Goal: Task Accomplishment & Management: Use online tool/utility

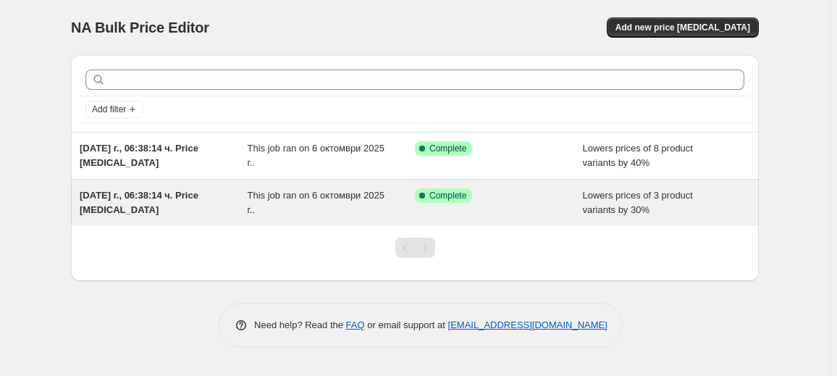
click at [125, 205] on span "[DATE] г., 06:38:14 ч. Price [MEDICAL_DATA]" at bounding box center [139, 202] width 119 height 25
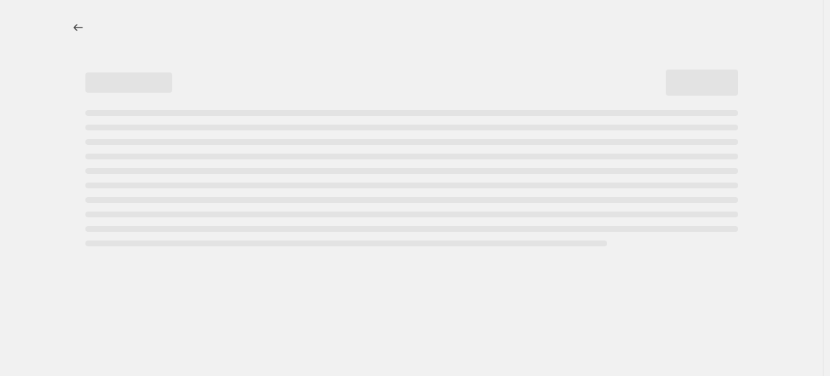
select select "percentage"
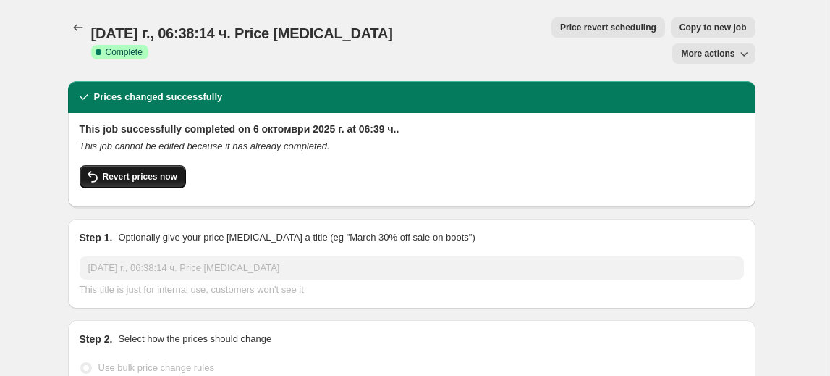
click at [139, 171] on span "Revert prices now" at bounding box center [140, 177] width 75 height 12
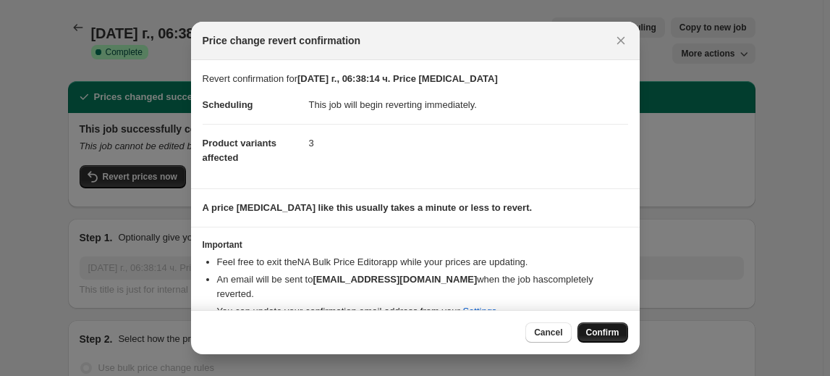
click at [601, 334] on span "Confirm" at bounding box center [602, 332] width 33 height 12
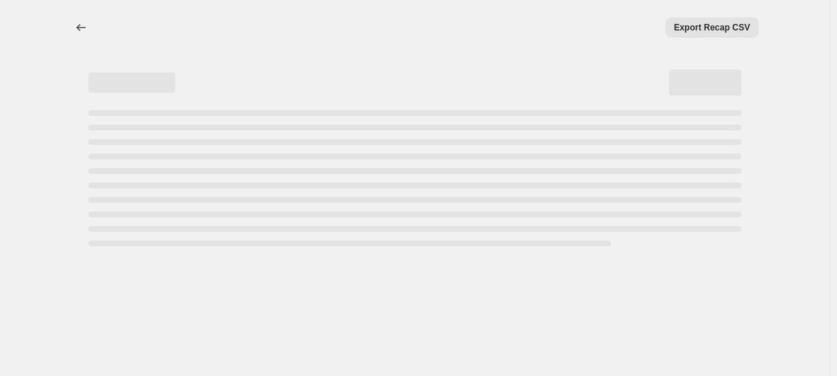
select select "percentage"
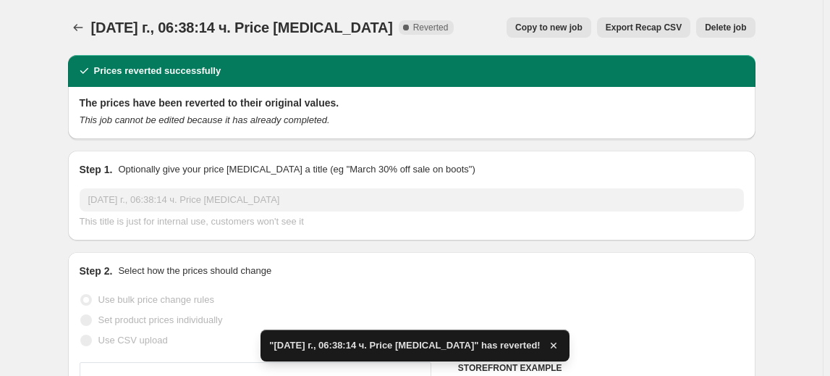
click at [740, 25] on span "Delete job" at bounding box center [725, 28] width 41 height 12
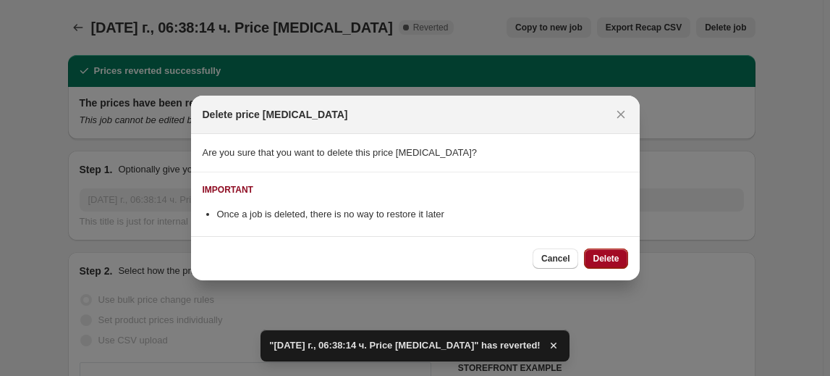
click at [617, 252] on button "Delete" at bounding box center [605, 258] width 43 height 20
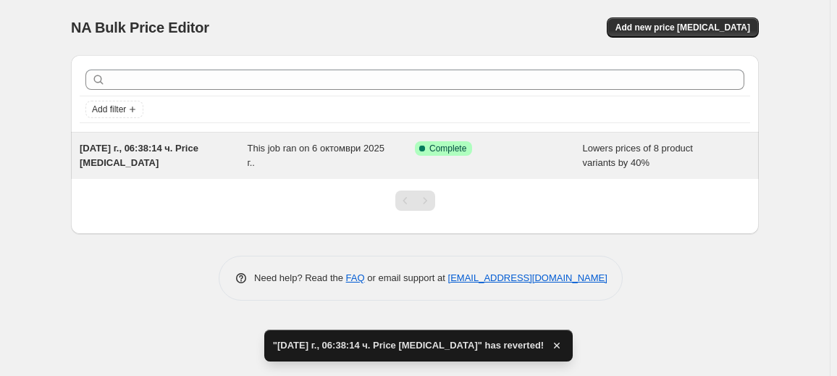
click at [164, 148] on span "[DATE] г., 06:38:14 ч. Price [MEDICAL_DATA]" at bounding box center [139, 155] width 119 height 25
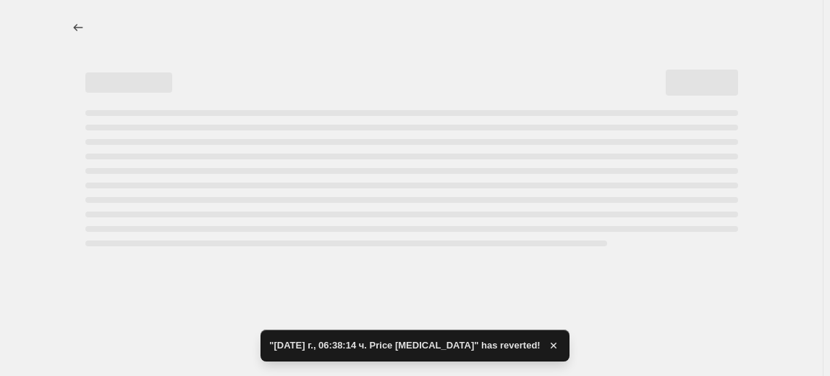
select select "percentage"
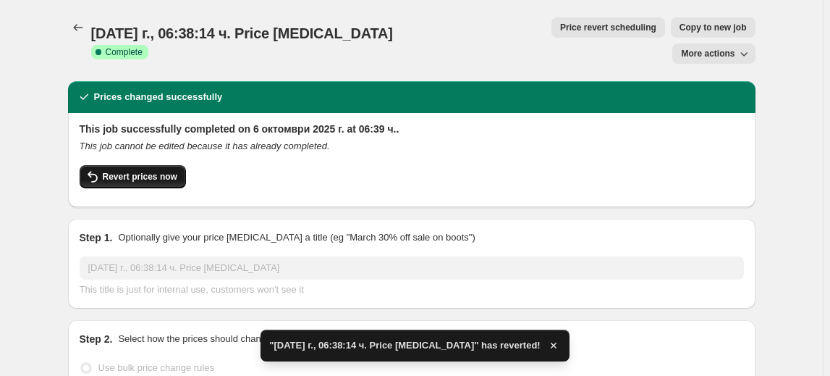
click at [164, 171] on span "Revert prices now" at bounding box center [140, 177] width 75 height 12
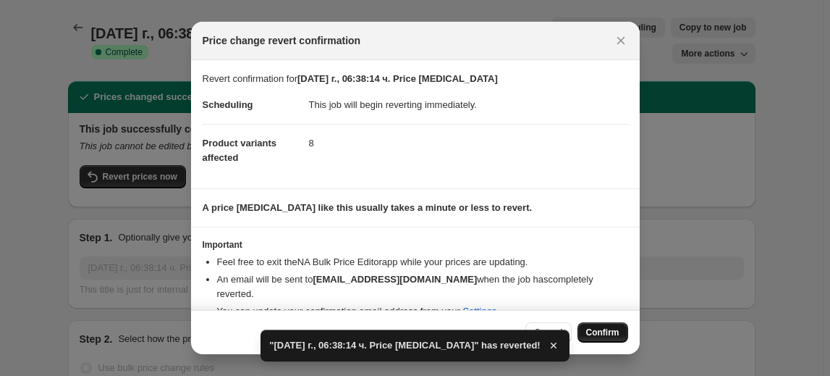
click at [599, 322] on button "Confirm" at bounding box center [603, 332] width 51 height 20
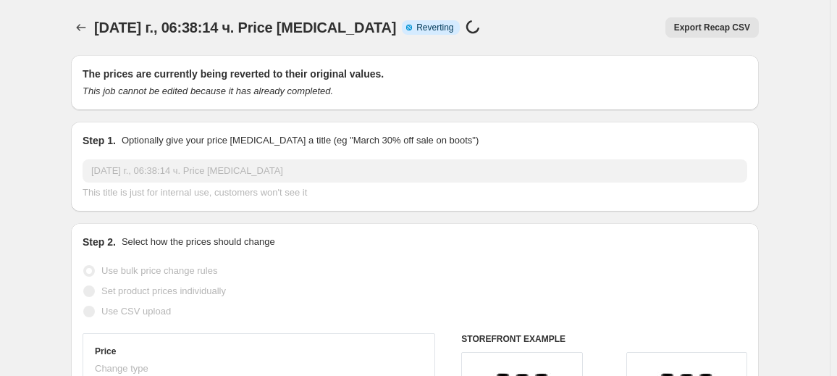
select select "percentage"
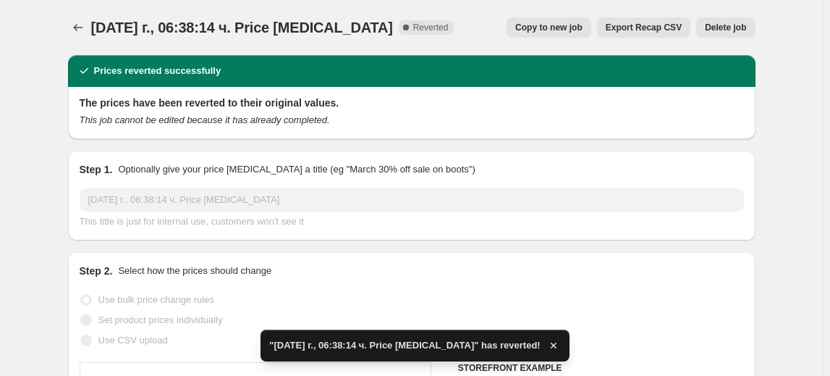
click at [740, 38] on div "[DATE] г., 06:38:14 ч. Price [MEDICAL_DATA]. This page is ready [DATE] г., 06:3…" at bounding box center [412, 27] width 688 height 55
click at [730, 32] on span "Delete job" at bounding box center [725, 28] width 41 height 12
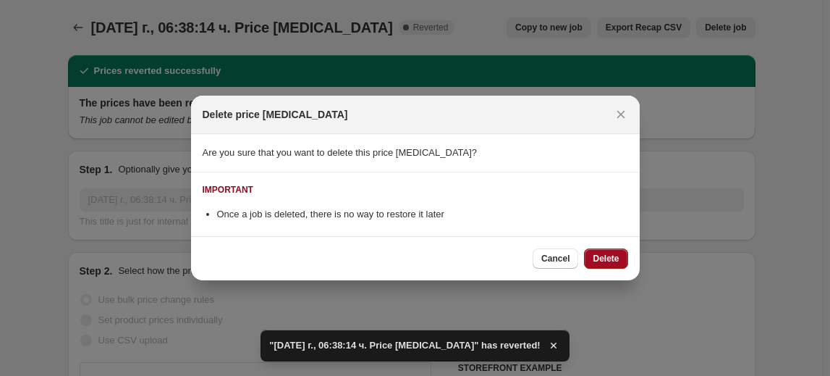
click at [613, 258] on span "Delete" at bounding box center [606, 259] width 26 height 12
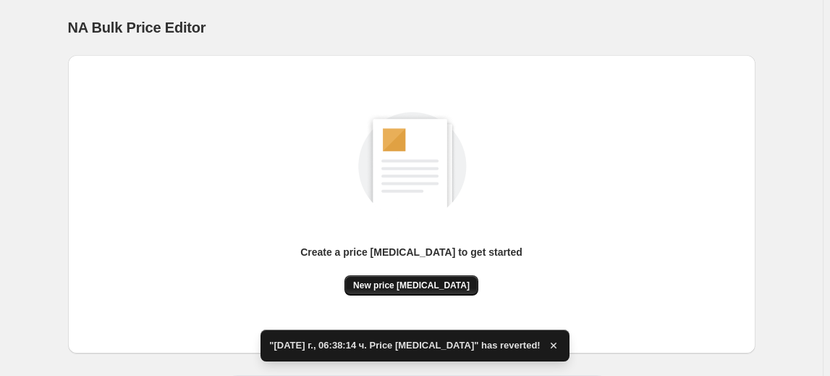
click at [378, 284] on span "New price [MEDICAL_DATA]" at bounding box center [411, 285] width 117 height 12
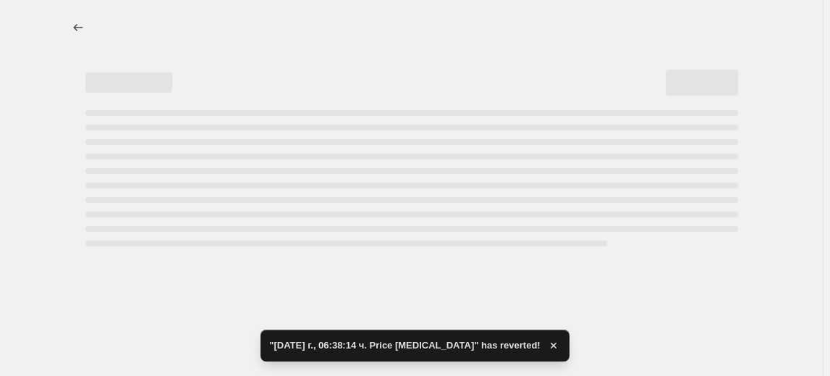
select select "percentage"
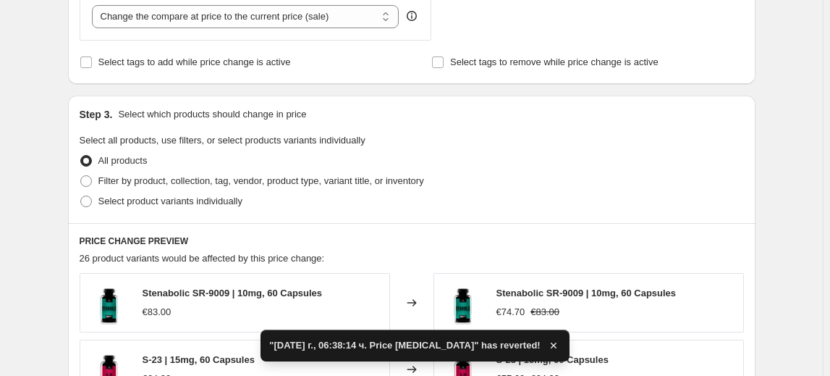
scroll to position [592, 0]
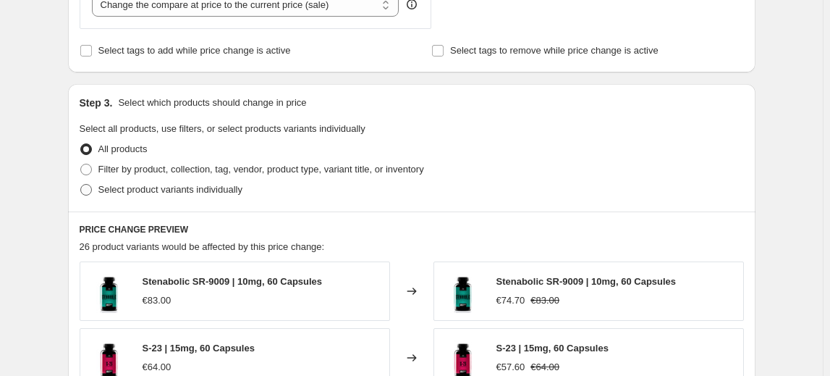
click at [160, 187] on span "Select product variants individually" at bounding box center [170, 189] width 144 height 11
click at [81, 185] on input "Select product variants individually" at bounding box center [80, 184] width 1 height 1
radio input "true"
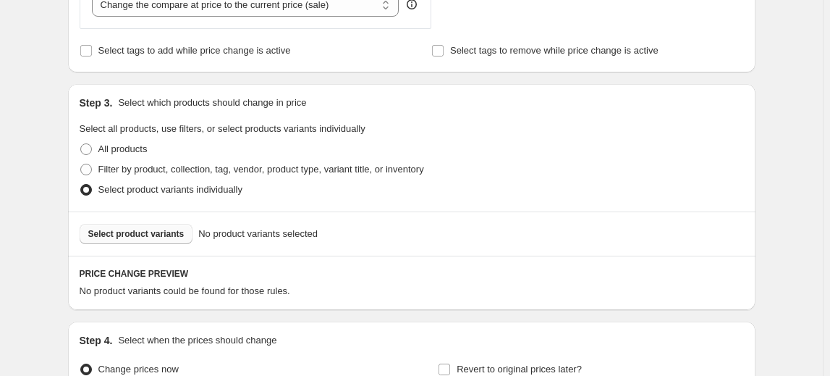
click at [156, 237] on span "Select product variants" at bounding box center [136, 234] width 96 height 12
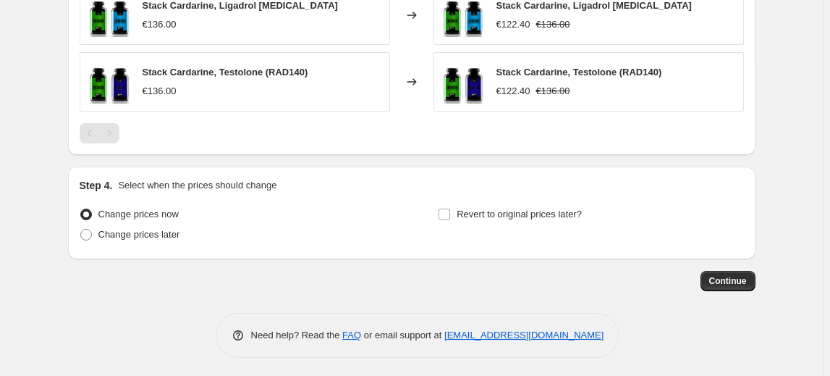
scroll to position [979, 0]
click at [719, 276] on span "Continue" at bounding box center [728, 280] width 38 height 12
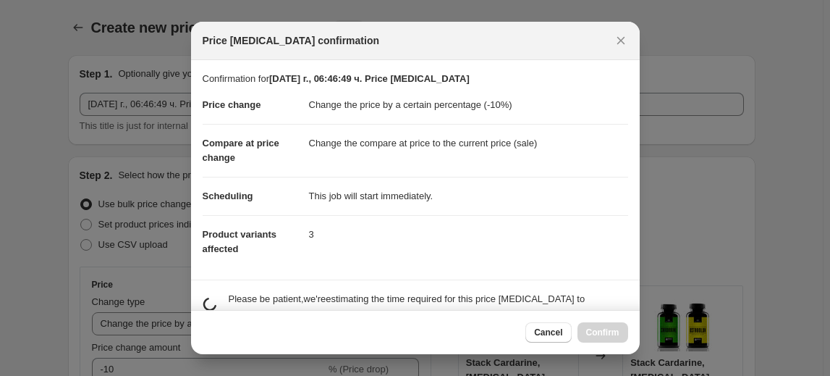
scroll to position [0, 0]
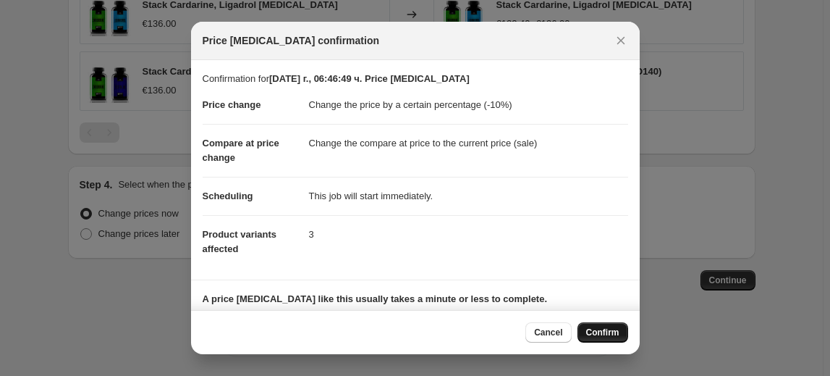
click at [600, 325] on button "Confirm" at bounding box center [603, 332] width 51 height 20
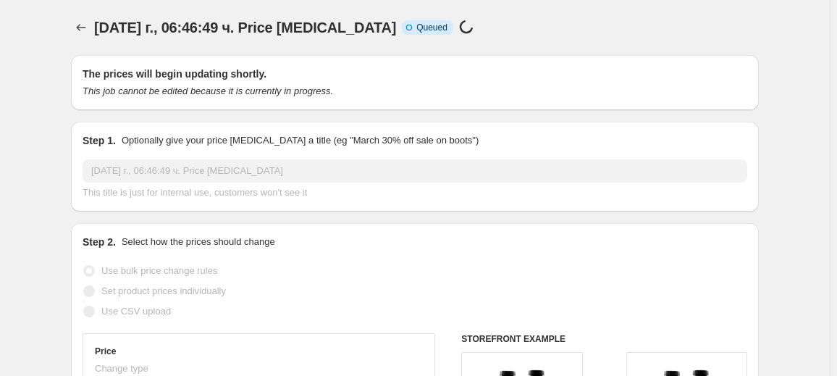
select select "percentage"
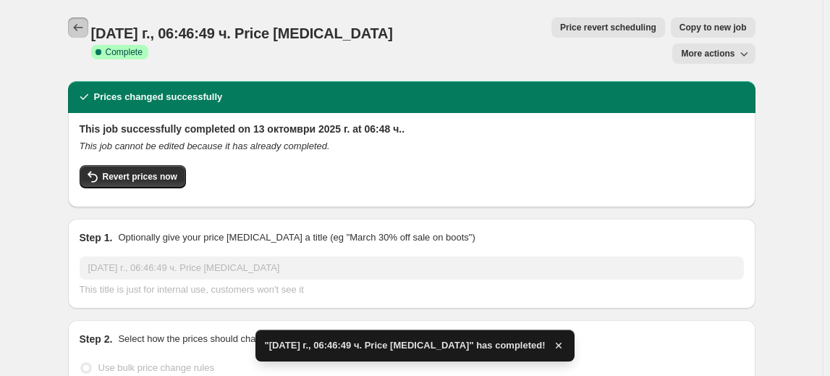
click at [79, 36] on button "Price change jobs" at bounding box center [78, 27] width 20 height 20
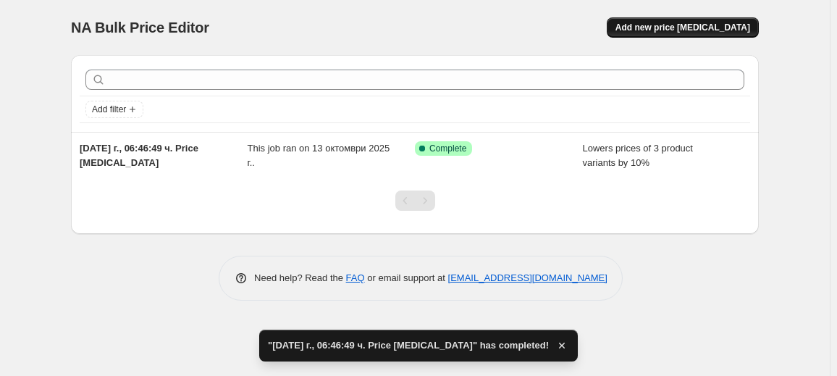
click at [717, 34] on button "Add new price [MEDICAL_DATA]" at bounding box center [683, 27] width 152 height 20
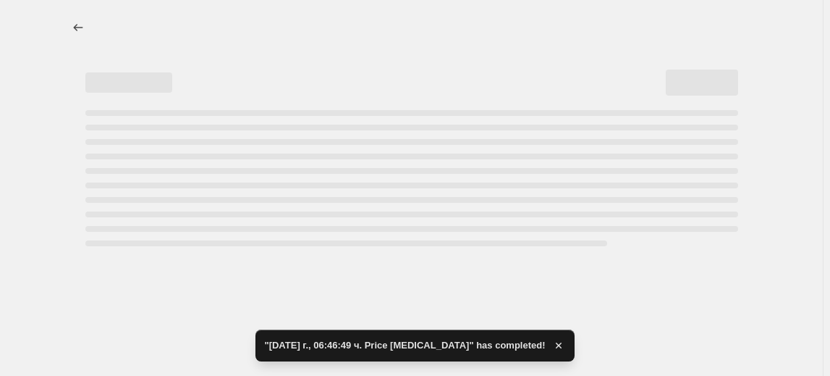
select select "percentage"
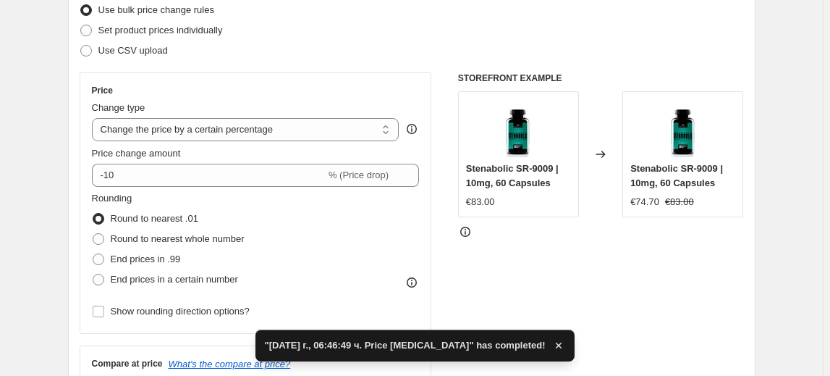
scroll to position [197, 0]
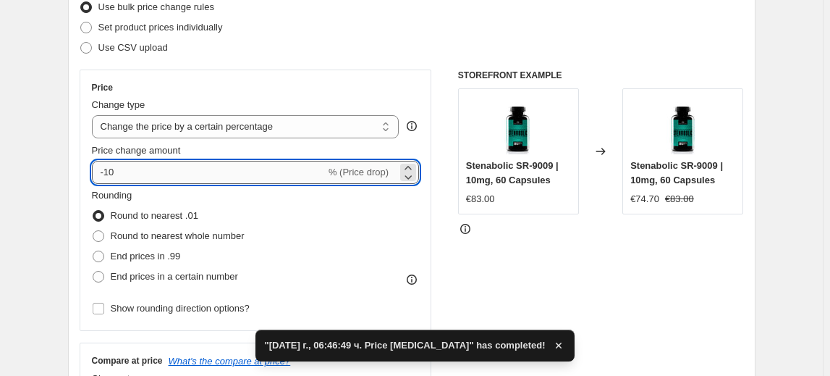
click at [111, 176] on input "-10" at bounding box center [209, 172] width 234 height 23
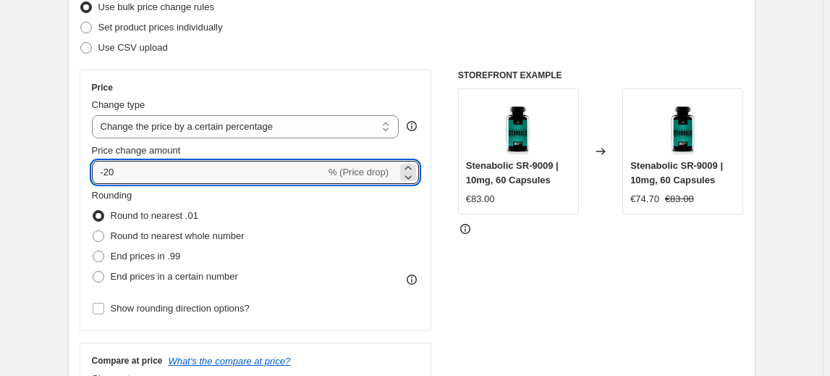
type input "-20"
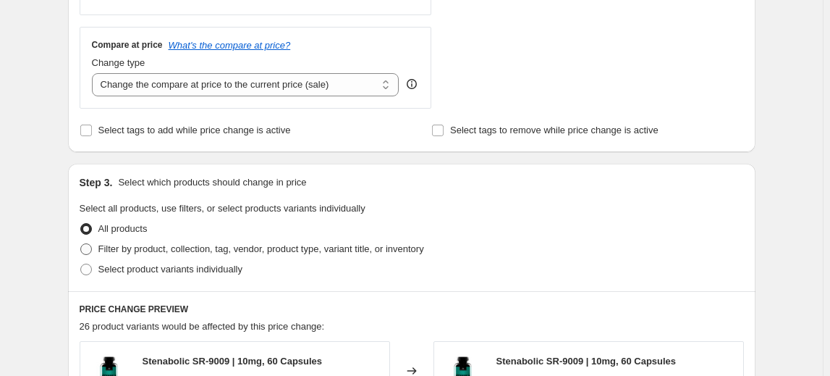
scroll to position [526, 0]
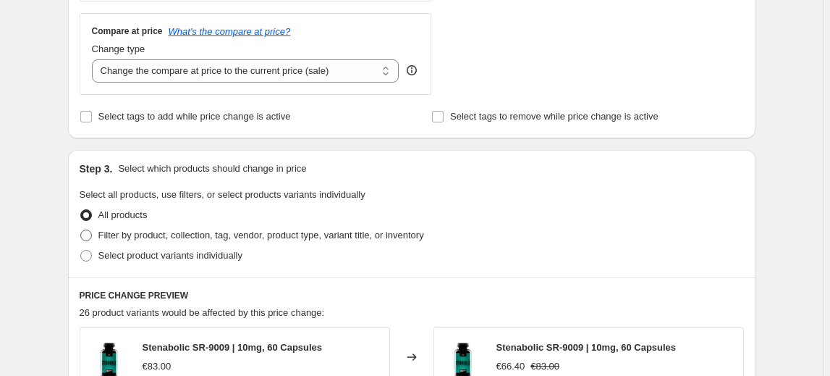
click at [172, 243] on label "Filter by product, collection, tag, vendor, product type, variant title, or inv…" at bounding box center [252, 235] width 345 height 20
click at [81, 230] on input "Filter by product, collection, tag, vendor, product type, variant title, or inv…" at bounding box center [80, 229] width 1 height 1
radio input "true"
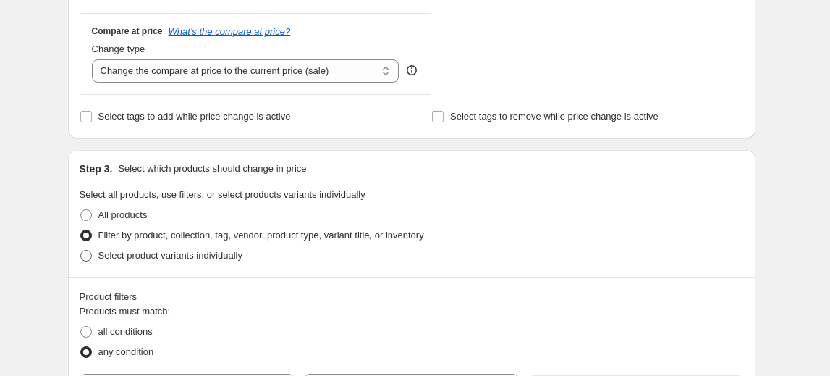
click at [172, 252] on span "Select product variants individually" at bounding box center [170, 255] width 144 height 11
click at [81, 250] on input "Select product variants individually" at bounding box center [80, 250] width 1 height 1
radio input "true"
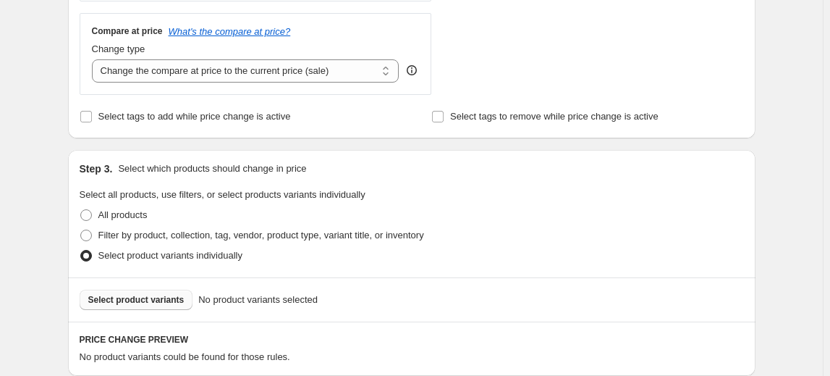
click at [159, 294] on span "Select product variants" at bounding box center [136, 300] width 96 height 12
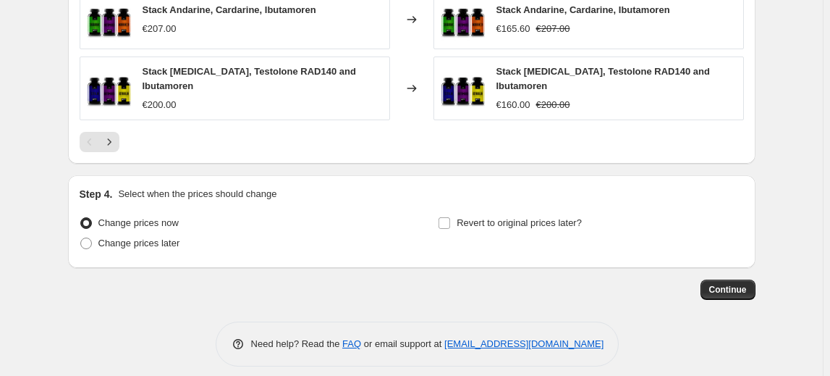
scroll to position [1112, 0]
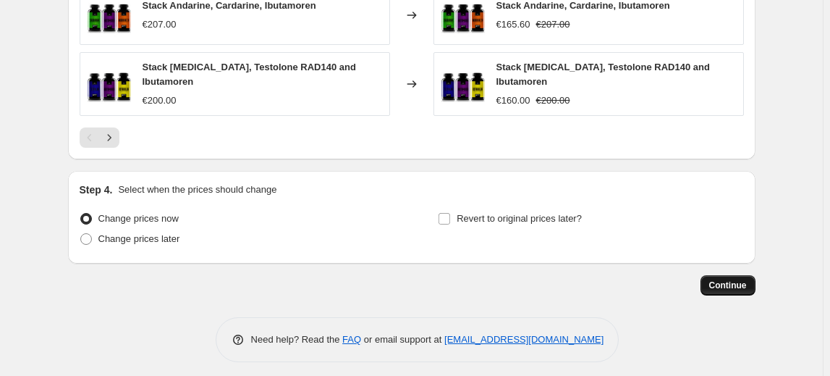
click at [715, 279] on span "Continue" at bounding box center [728, 285] width 38 height 12
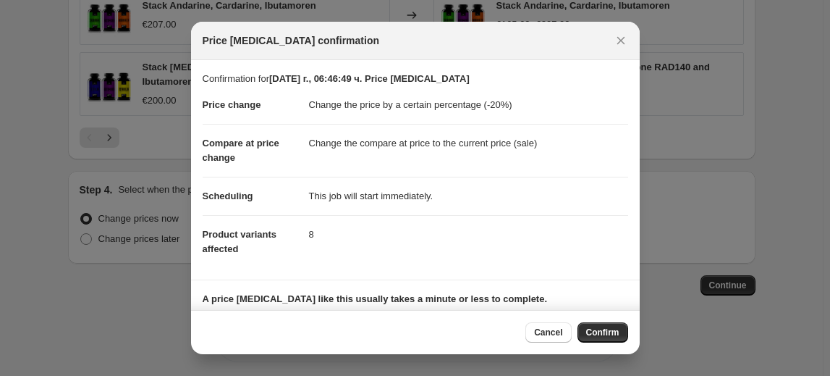
click at [610, 329] on span "Confirm" at bounding box center [602, 332] width 33 height 12
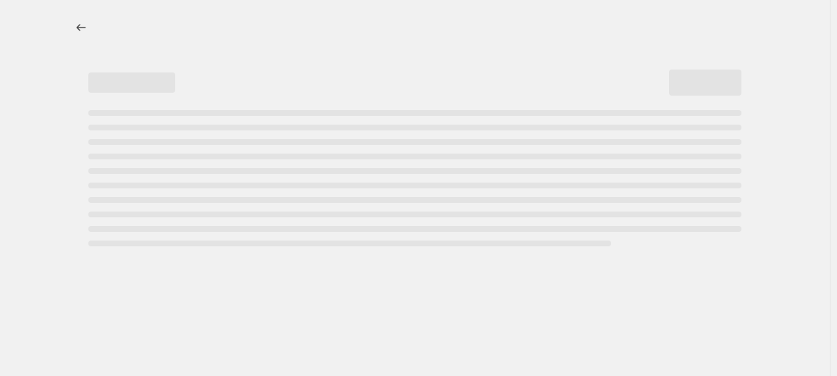
select select "percentage"
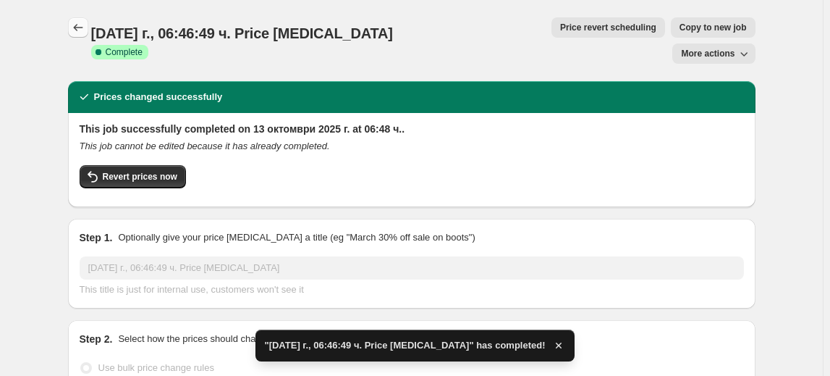
click at [78, 33] on icon "Price change jobs" at bounding box center [78, 27] width 14 height 14
